Goal: Communication & Community: Answer question/provide support

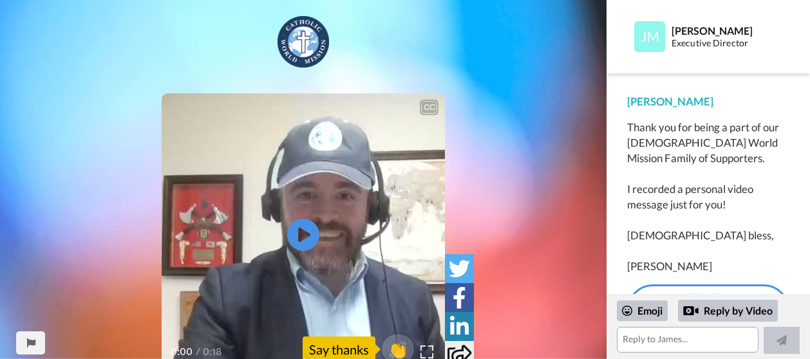
scroll to position [22, 0]
click at [722, 310] on div "Reply by Video" at bounding box center [728, 311] width 100 height 22
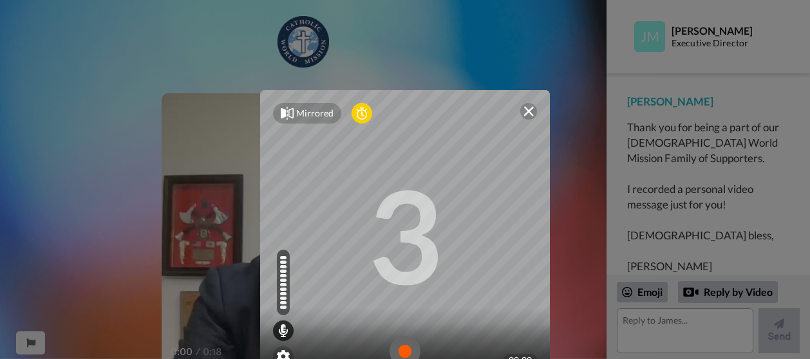
click at [524, 111] on img at bounding box center [529, 111] width 10 height 10
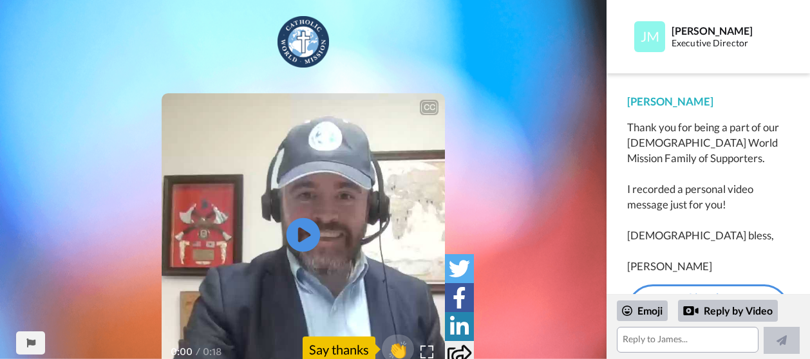
click at [308, 231] on icon at bounding box center [304, 235] width 34 height 34
click at [703, 290] on link "Live the [DEMOGRAPHIC_DATA] Faith:" at bounding box center [708, 314] width 162 height 59
click at [635, 340] on textarea at bounding box center [688, 340] width 142 height 26
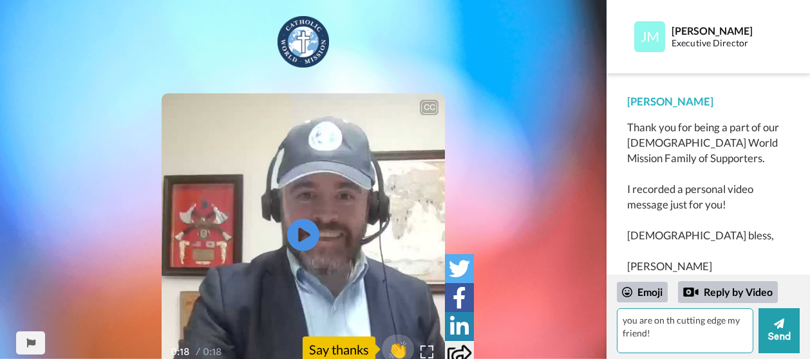
type textarea "you are on th cutting edge my friend!"
click at [643, 317] on textarea "you are on th cutting edge my friend!" at bounding box center [685, 331] width 137 height 45
type textarea "You are on the cutting edge my friend!"
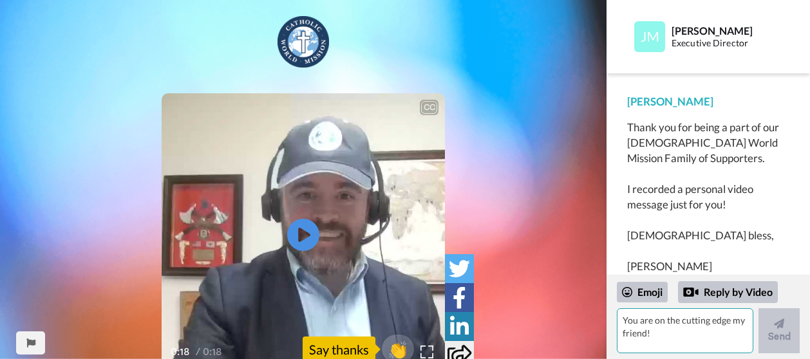
click at [634, 321] on textarea "You are on the cutting edge my friend!" at bounding box center [685, 331] width 137 height 45
click at [708, 290] on div "Reply by Video" at bounding box center [728, 292] width 100 height 22
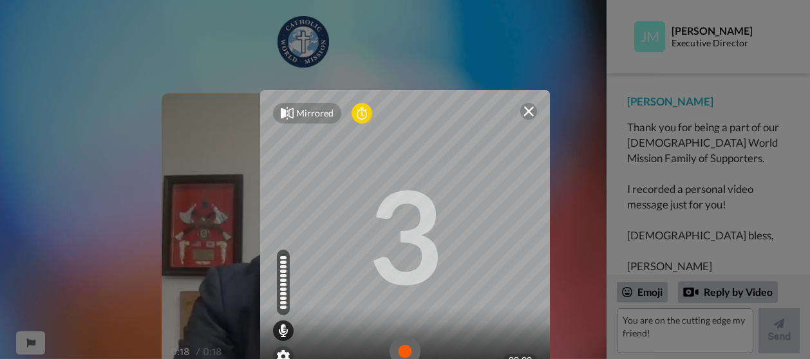
click at [399, 351] on img at bounding box center [405, 351] width 31 height 31
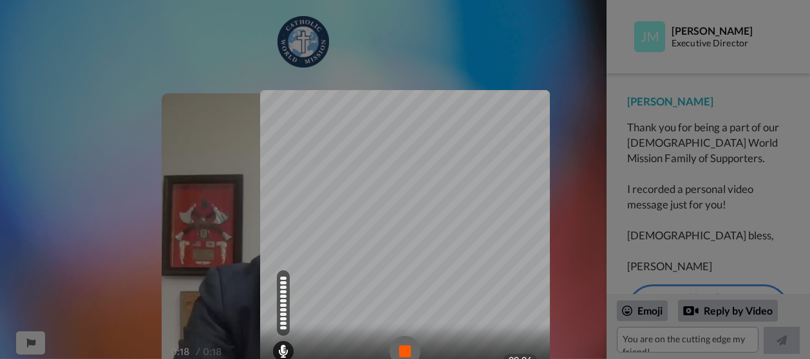
click at [399, 351] on img at bounding box center [405, 351] width 31 height 31
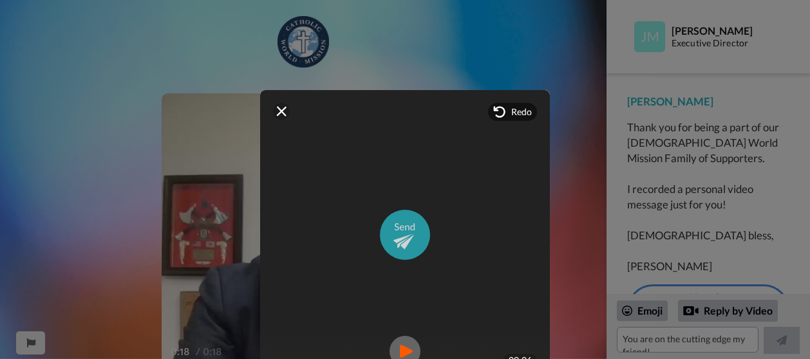
click at [400, 236] on img at bounding box center [405, 235] width 50 height 50
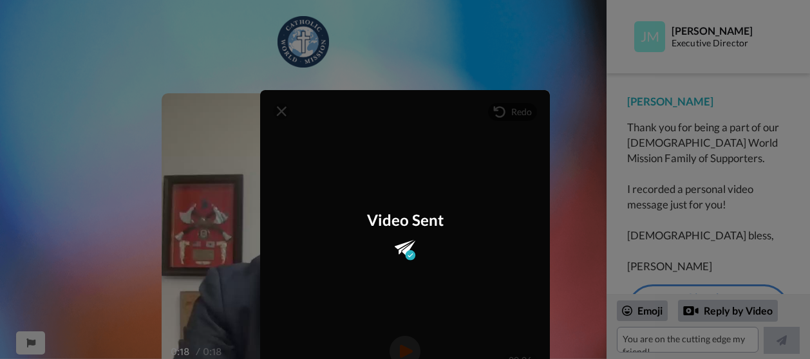
scroll to position [273, 0]
